Goal: Information Seeking & Learning: Learn about a topic

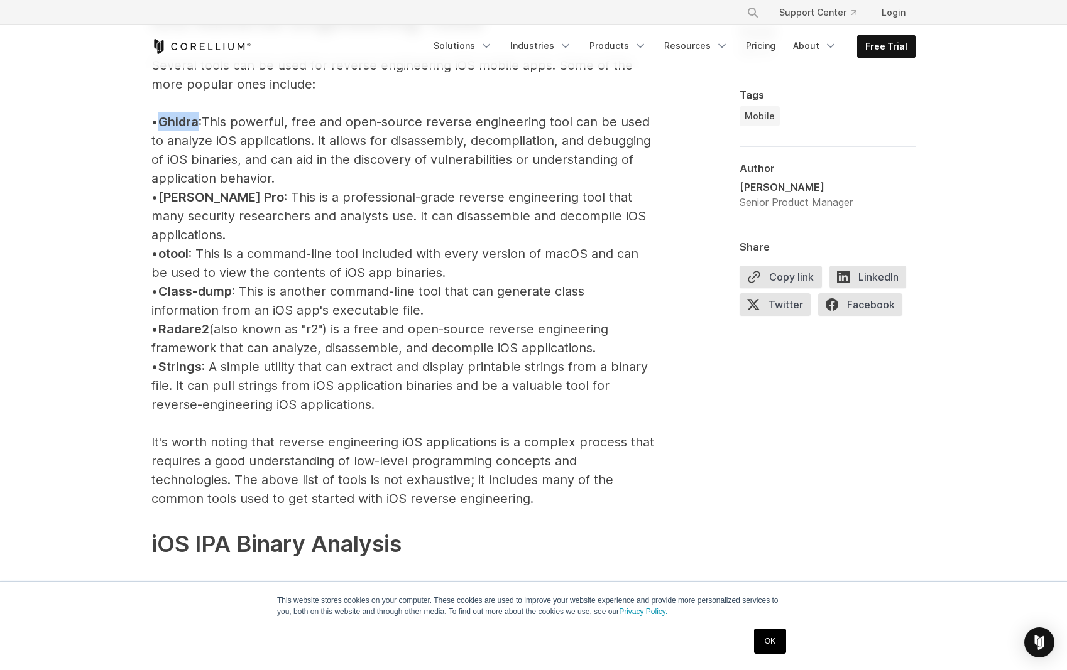
scroll to position [1471, 0]
click at [570, 388] on p "iOS Reverse Engineering Tools Several tools can be used for reverse engineering…" at bounding box center [402, 394] width 503 height 859
click at [190, 321] on span "Radare2" at bounding box center [183, 328] width 51 height 15
copy span "Radare2"
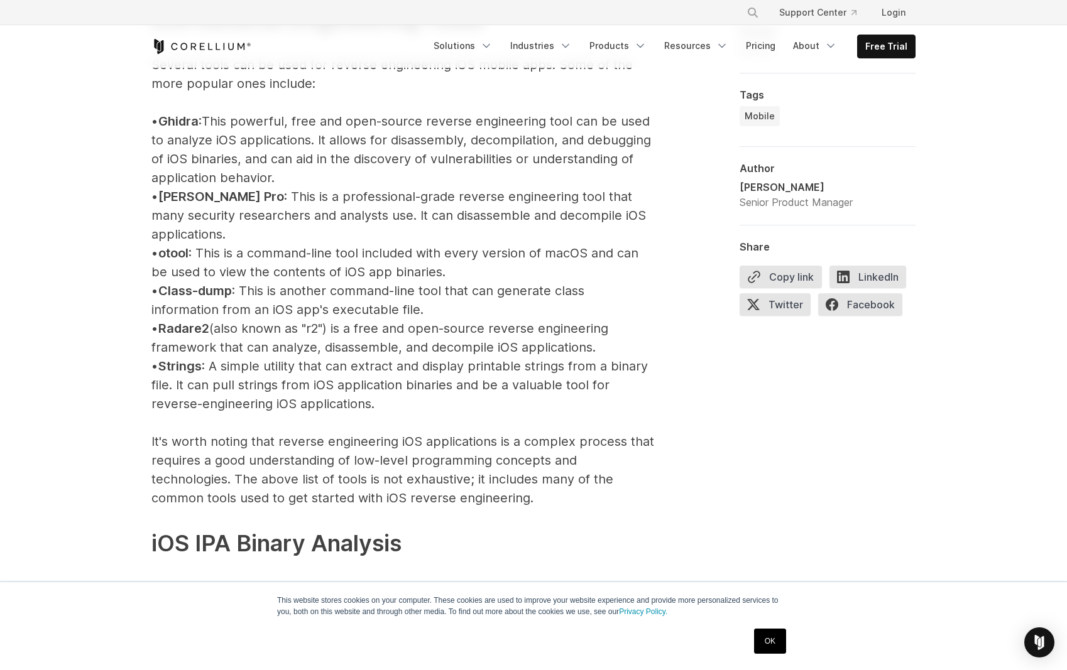
click at [433, 345] on p "iOS Reverse Engineering Tools Several tools can be used for reverse engineering…" at bounding box center [402, 394] width 503 height 859
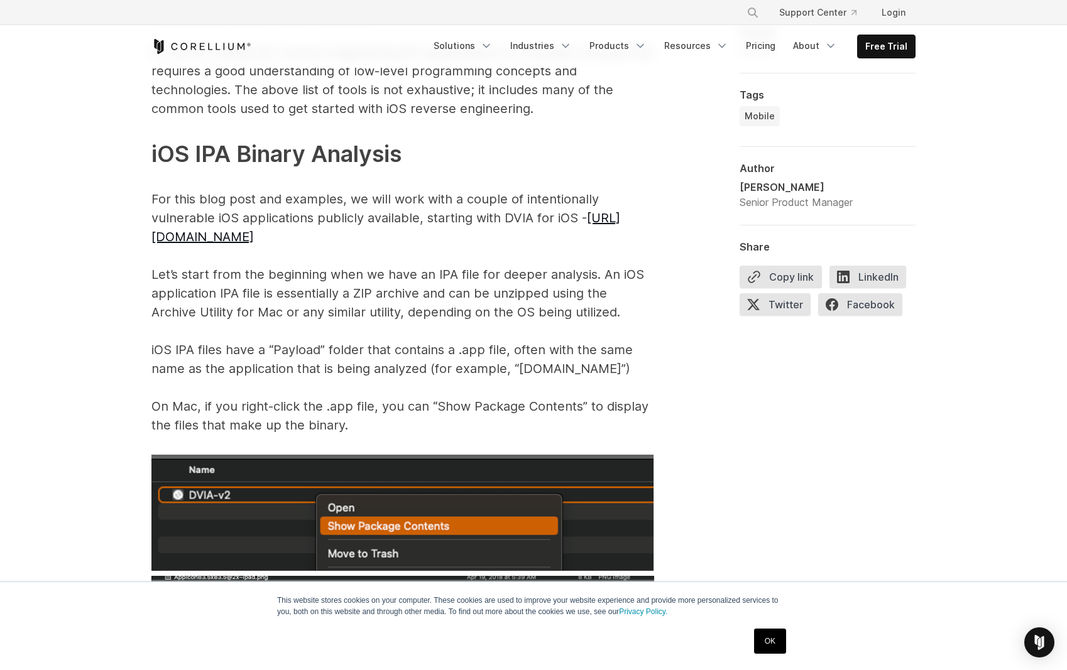
scroll to position [1730, 0]
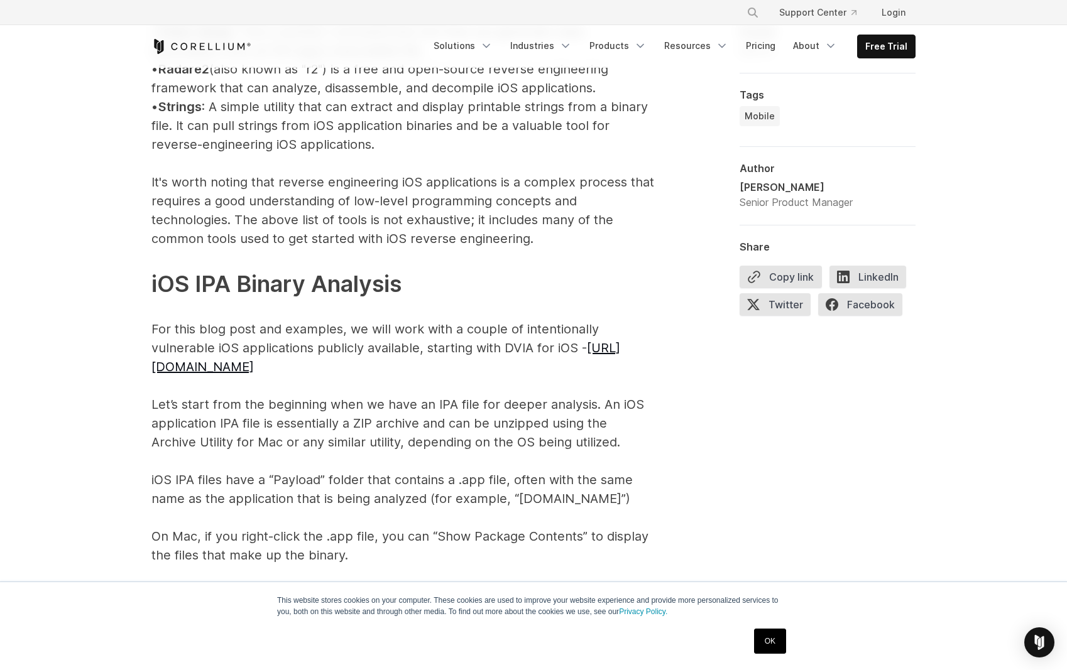
click at [762, 639] on link "OK" at bounding box center [770, 641] width 32 height 25
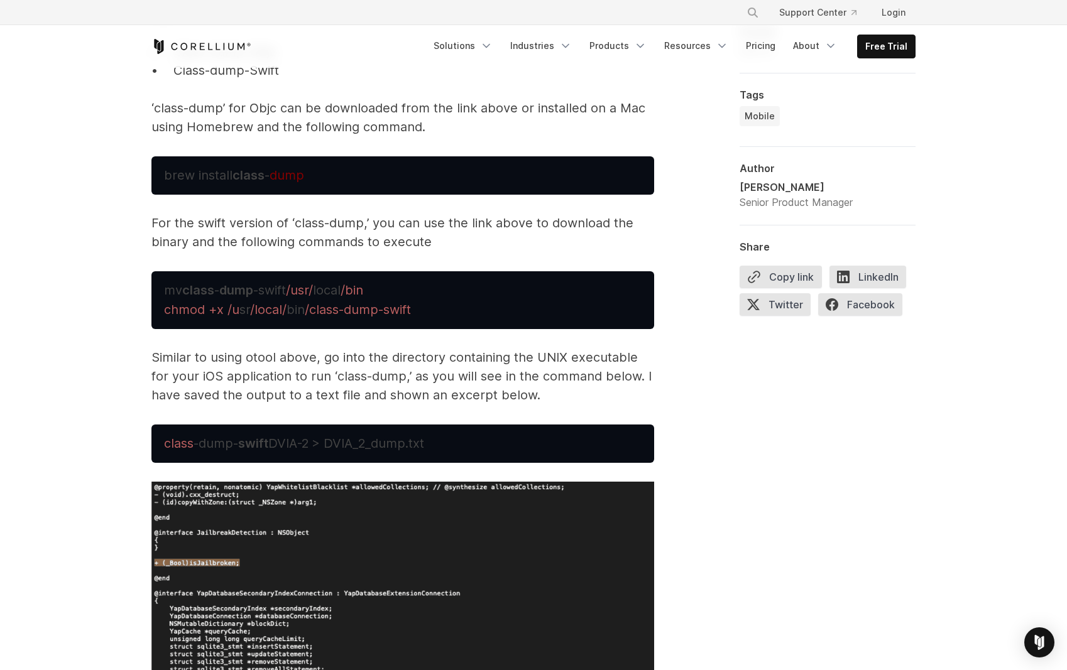
scroll to position [4275, 0]
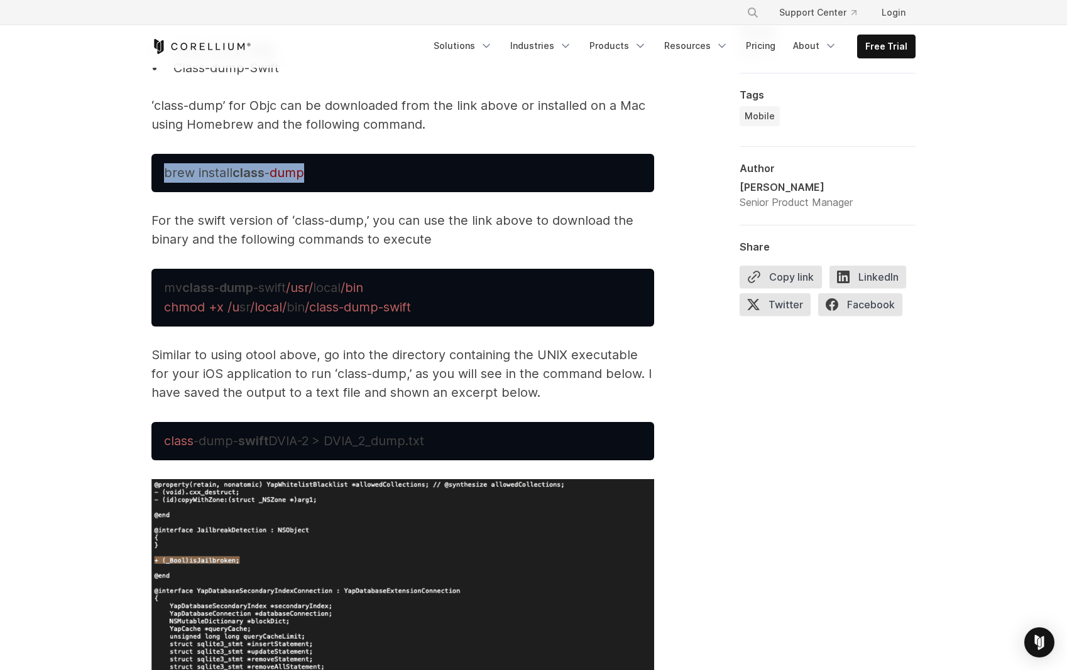
drag, startPoint x: 165, startPoint y: 155, endPoint x: 367, endPoint y: 157, distance: 201.7
click at [367, 157] on pre "brew install class - dump" at bounding box center [402, 173] width 503 height 38
copy span "brew install class - dump"
click at [432, 367] on p "Similar to using otool above, go into the directory containing the UNIX executa…" at bounding box center [402, 373] width 503 height 57
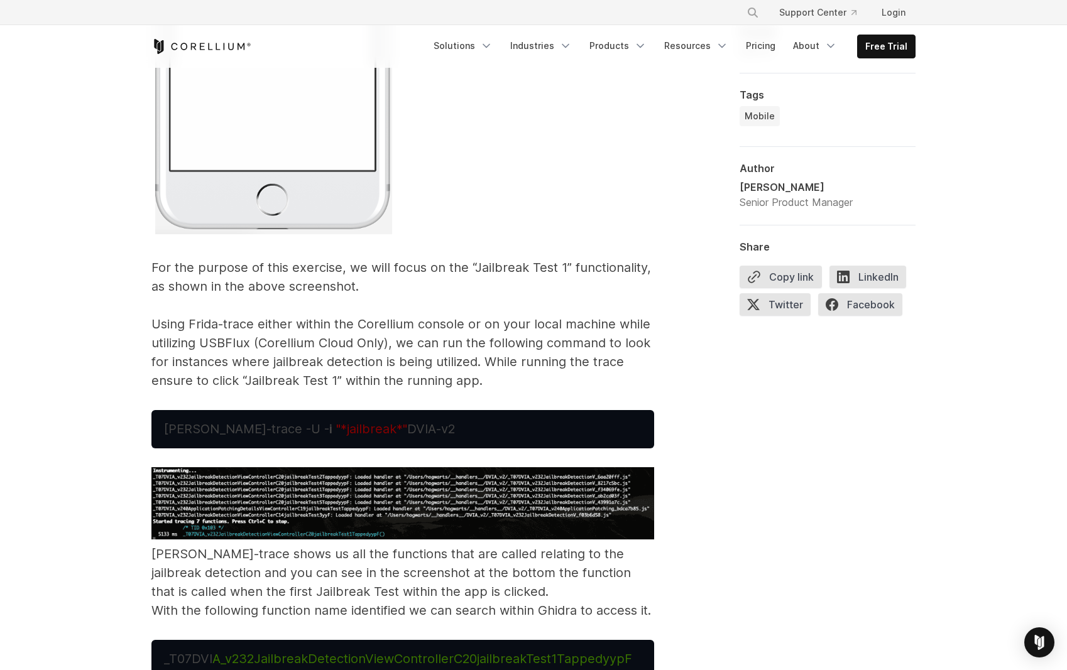
scroll to position [6808, 0]
